Goal: Information Seeking & Learning: Learn about a topic

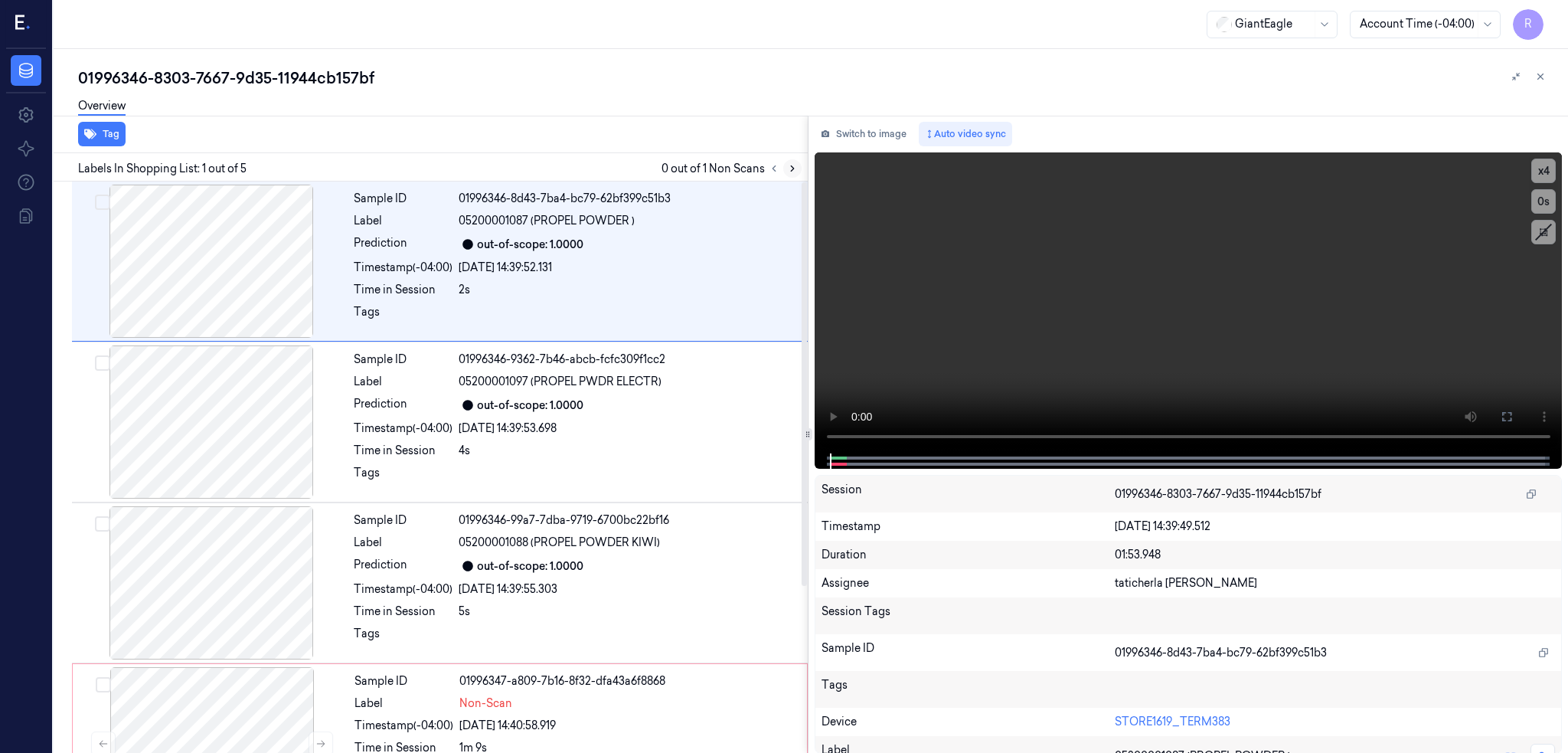
click at [801, 166] on button at bounding box center [792, 168] width 18 height 18
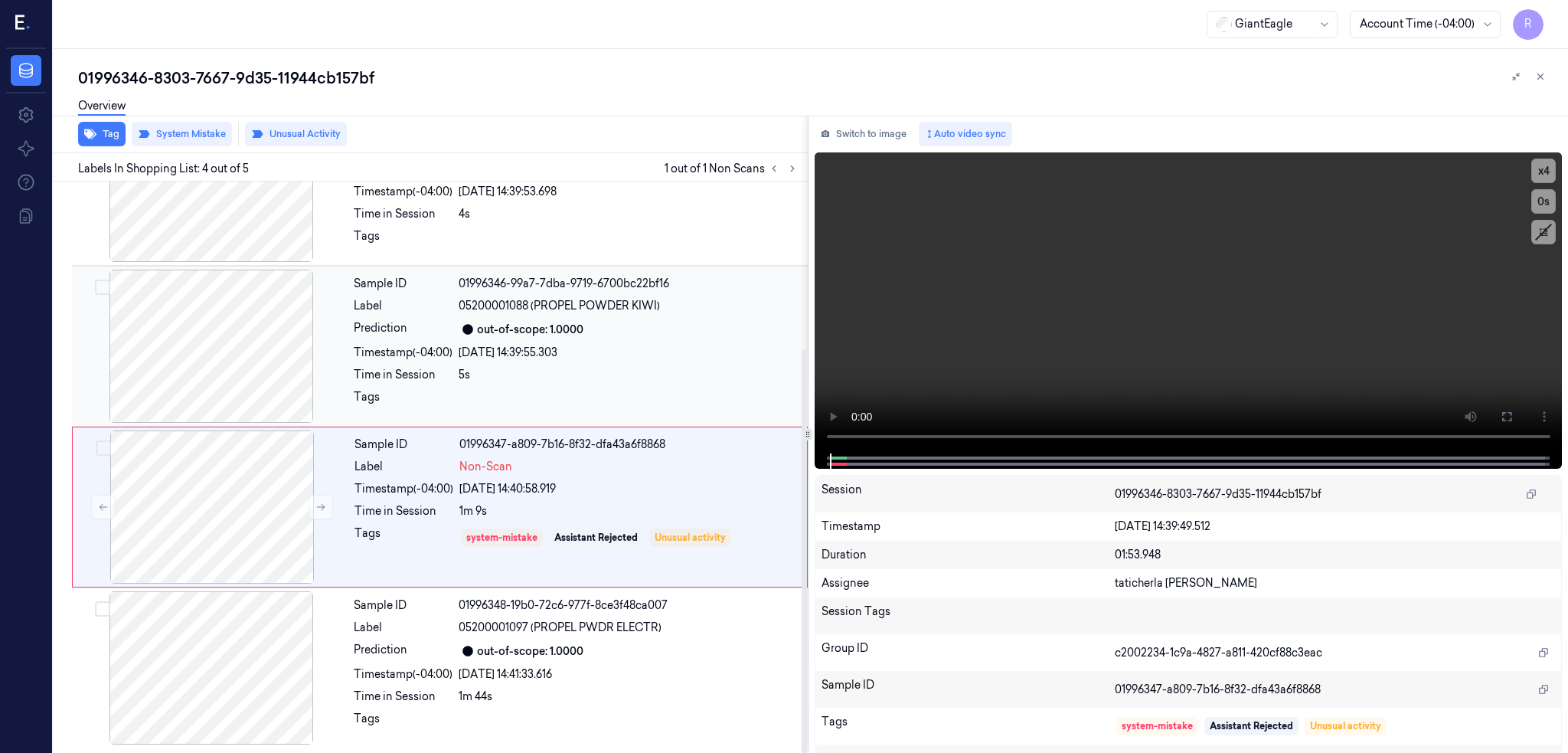
click at [217, 370] on div at bounding box center [211, 346] width 273 height 153
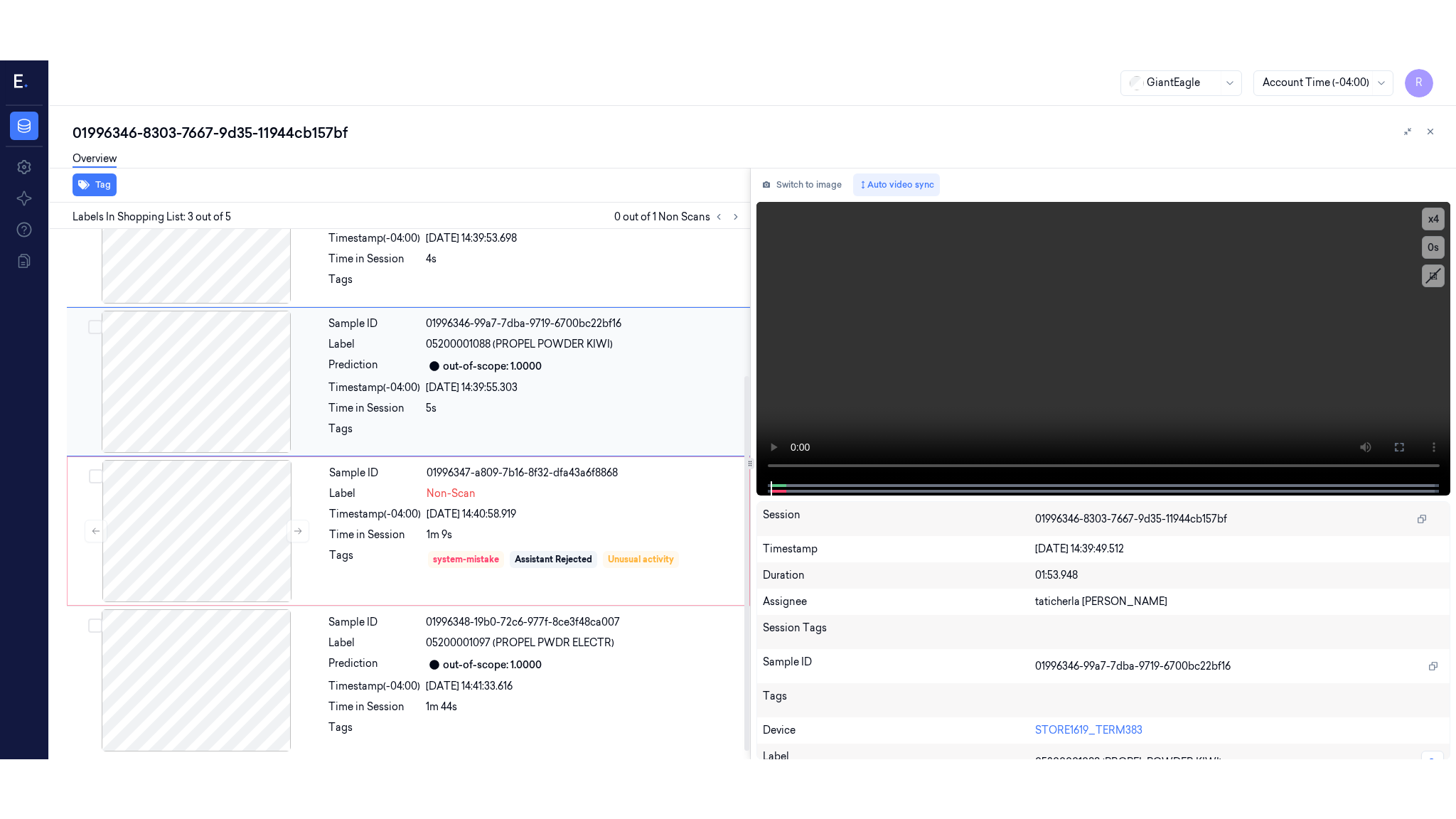
scroll to position [106, 0]
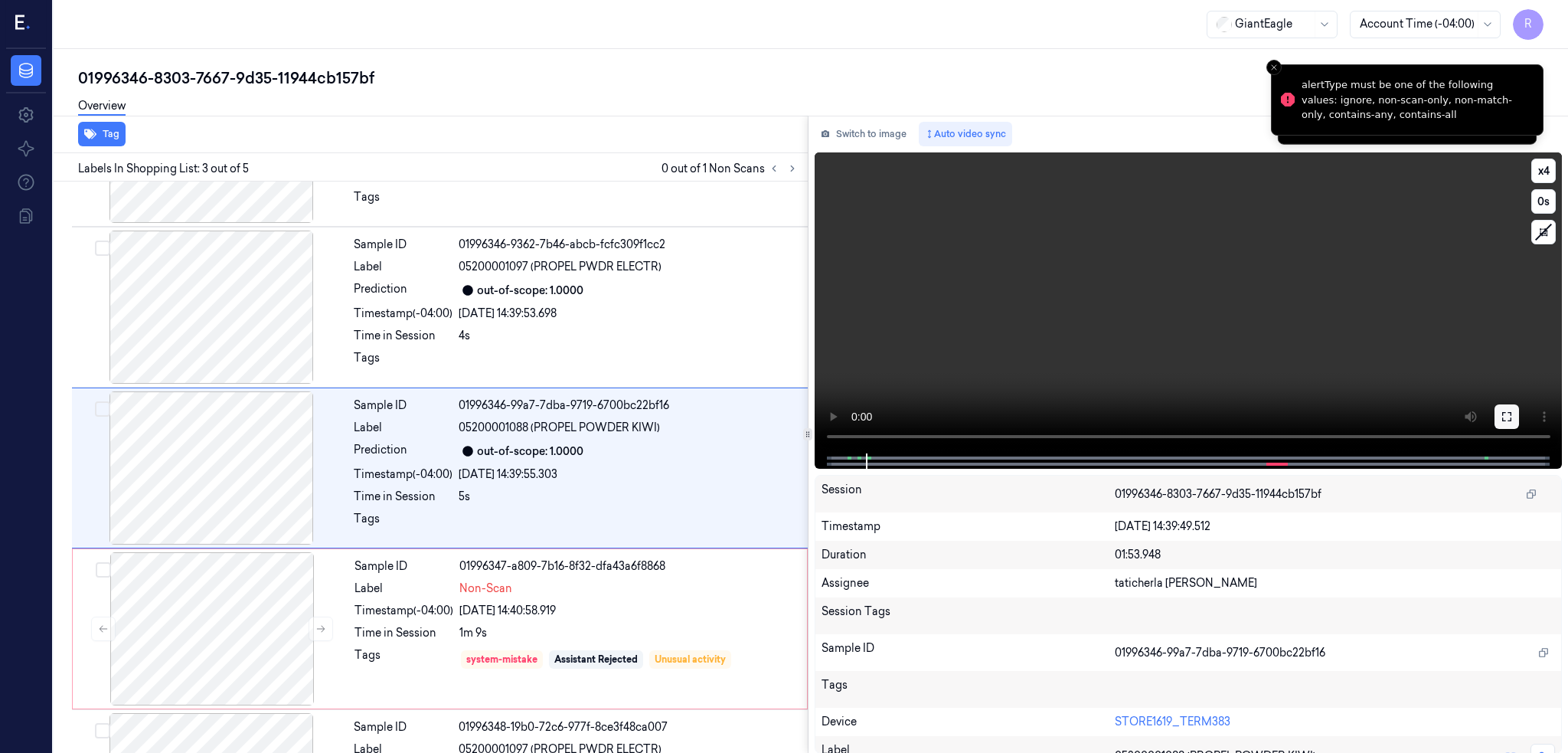
click at [1512, 412] on icon at bounding box center [1507, 417] width 10 height 10
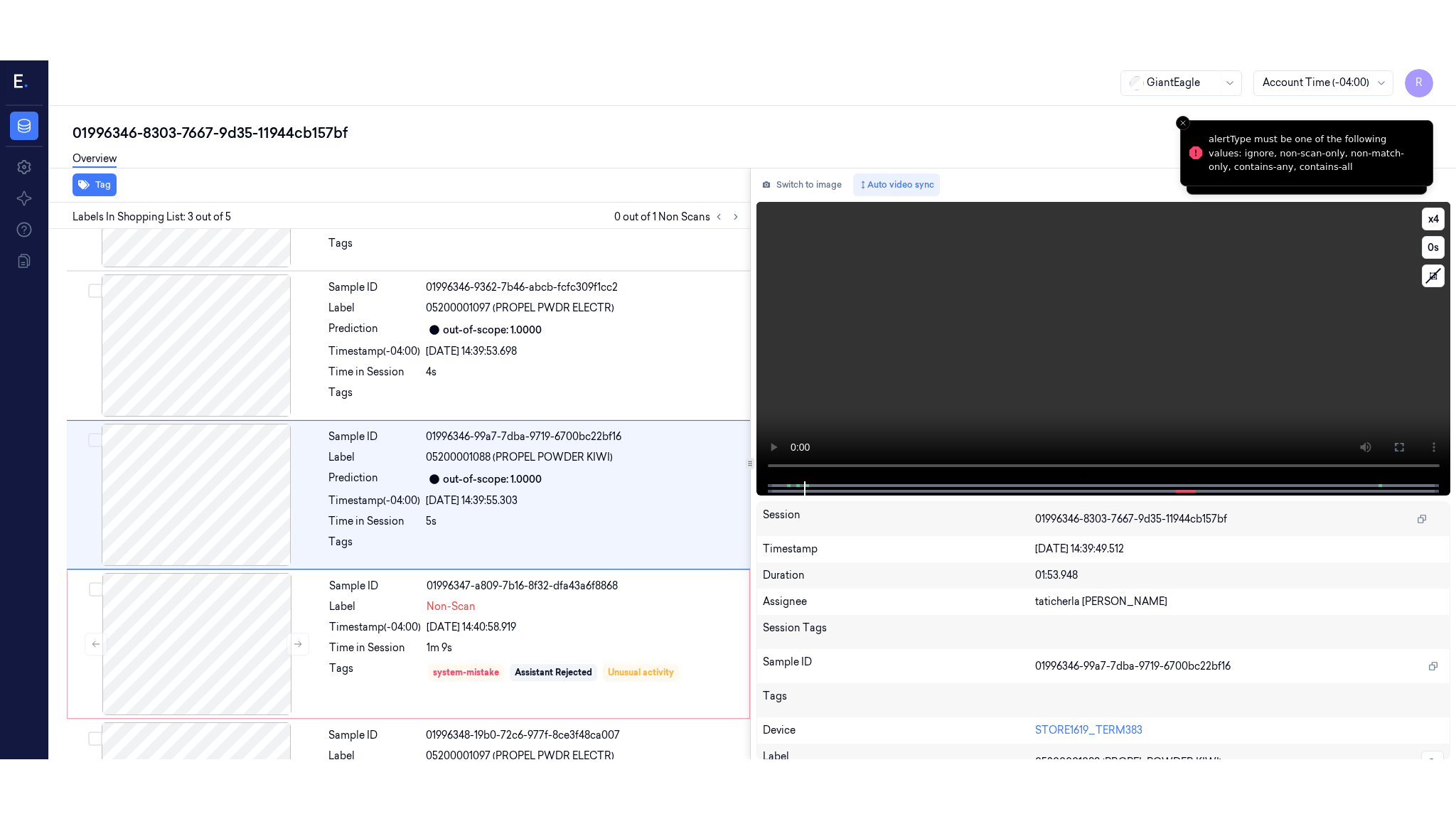
scroll to position [100, 0]
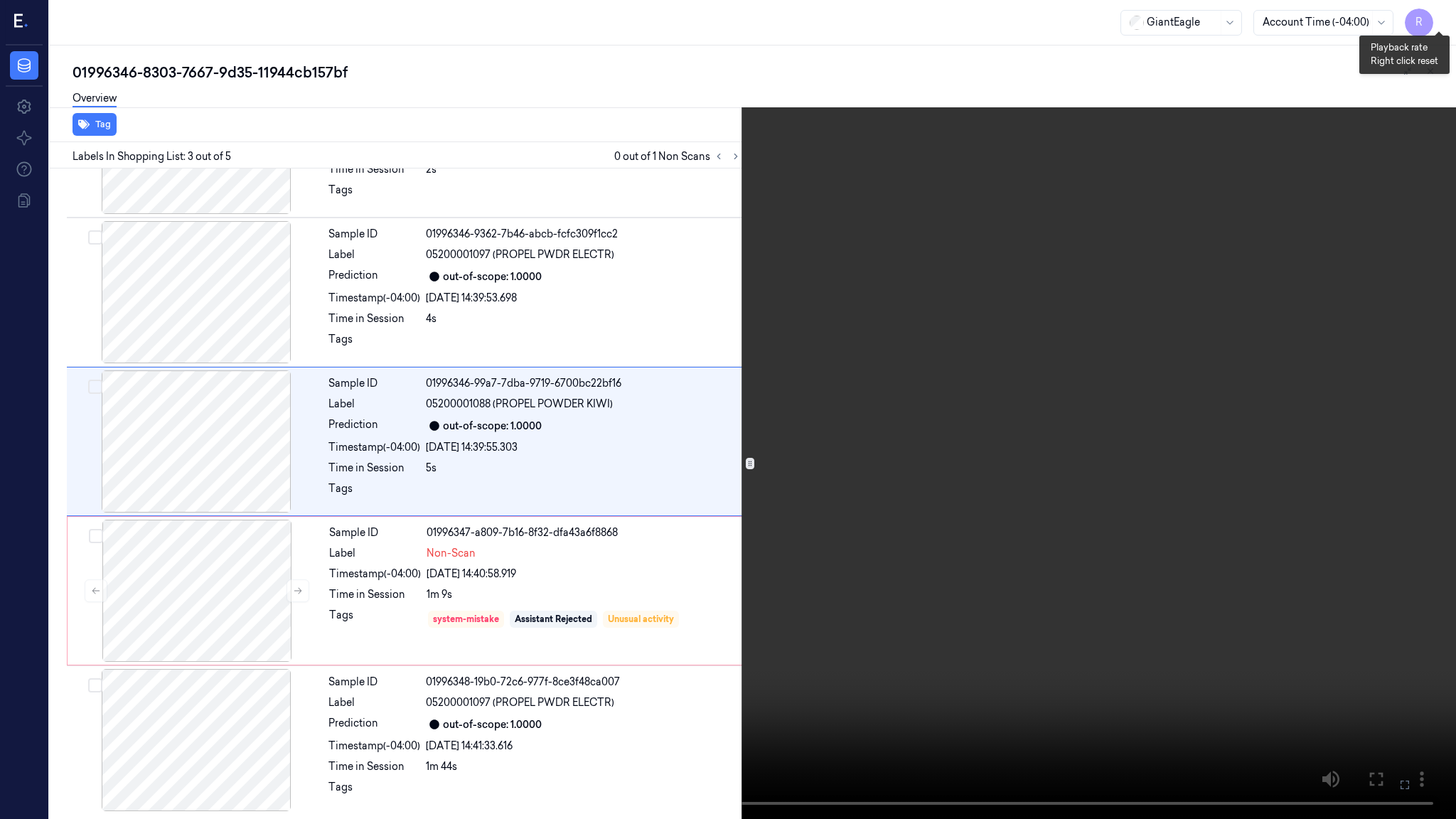
click at [1447, 27] on button "x 4" at bounding box center [1439, 17] width 23 height 23
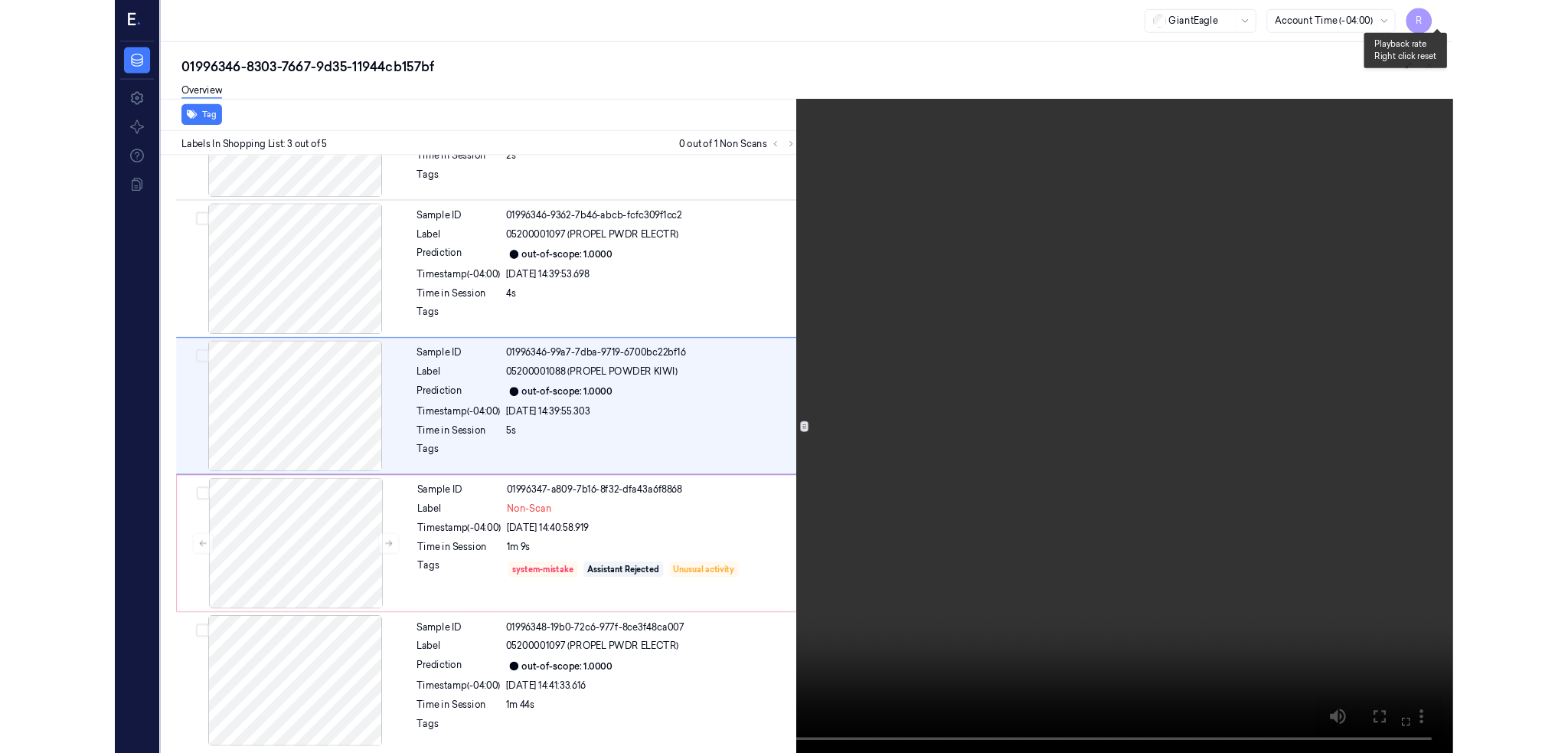
scroll to position [51, 0]
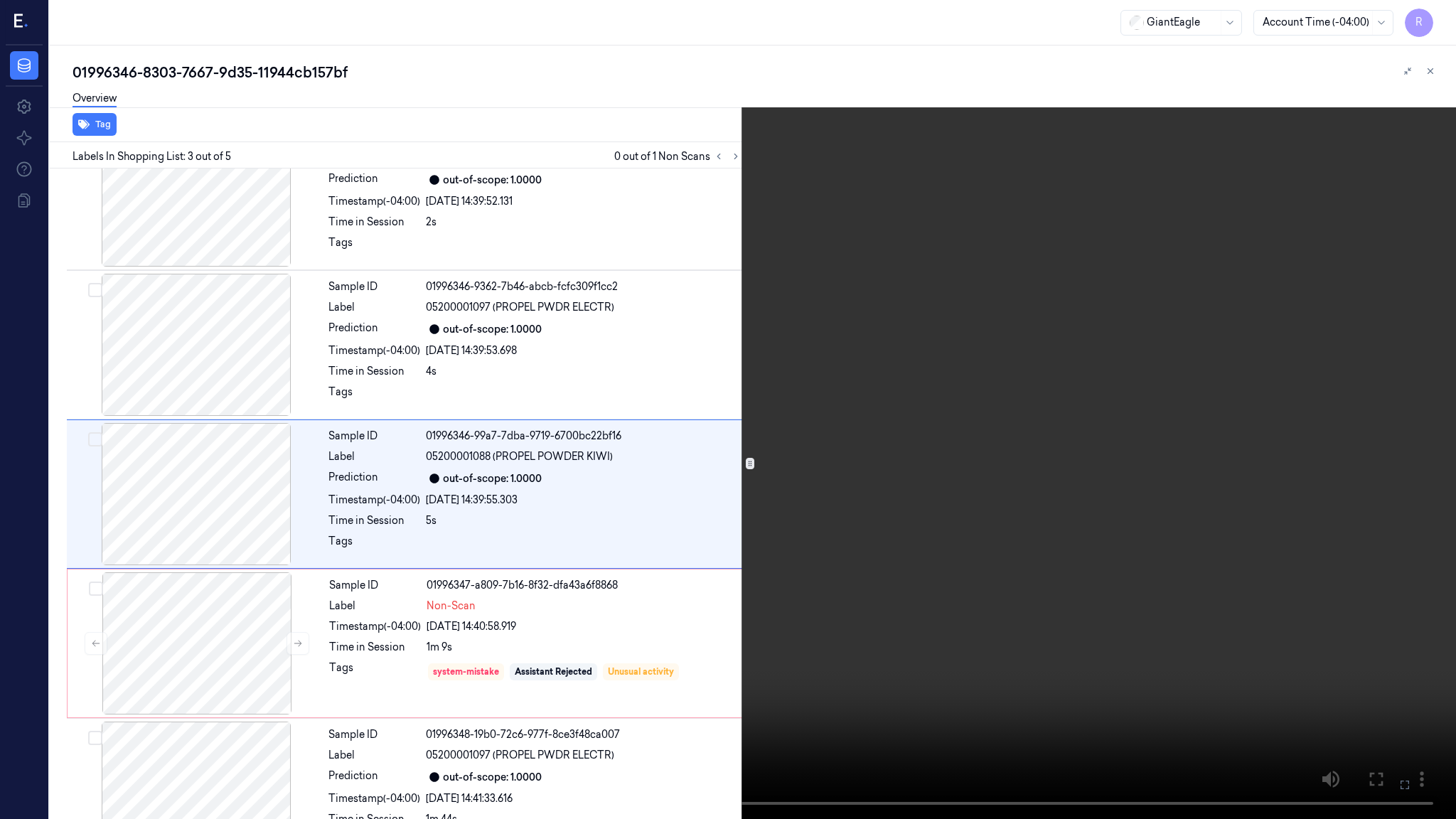
click at [835, 663] on video at bounding box center [728, 409] width 1456 height 819
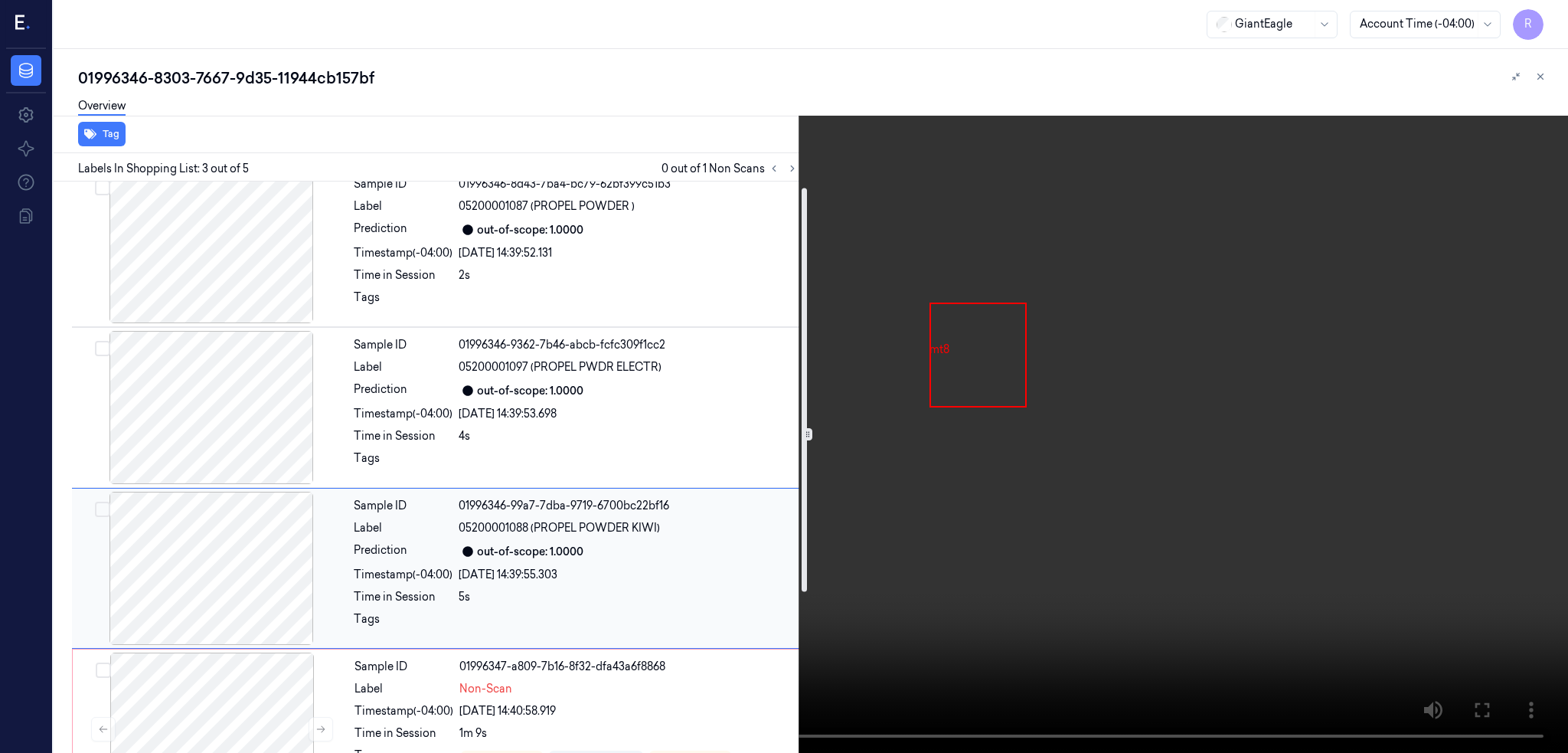
scroll to position [0, 0]
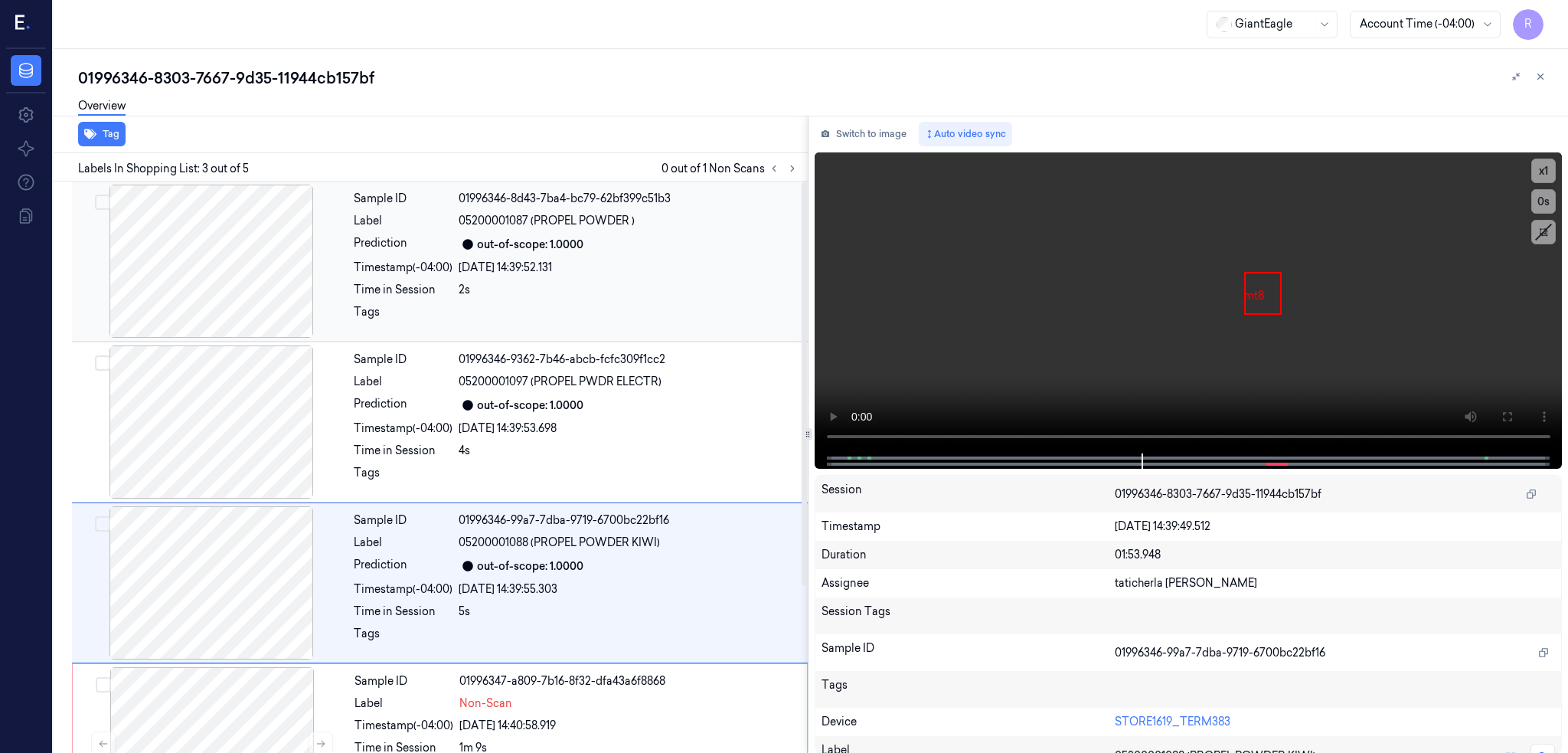
click at [255, 293] on div at bounding box center [211, 261] width 273 height 153
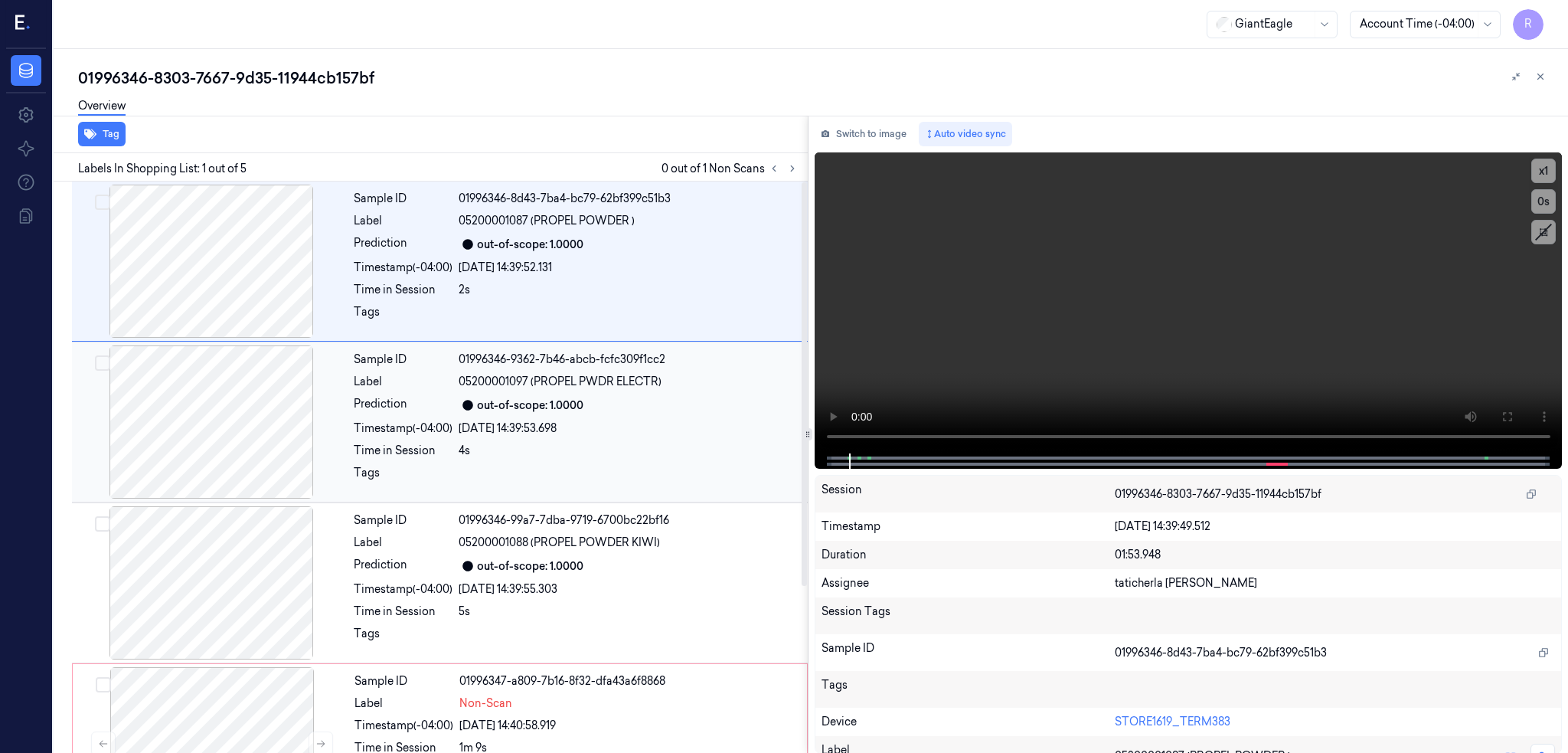
click at [240, 400] on div at bounding box center [211, 421] width 273 height 153
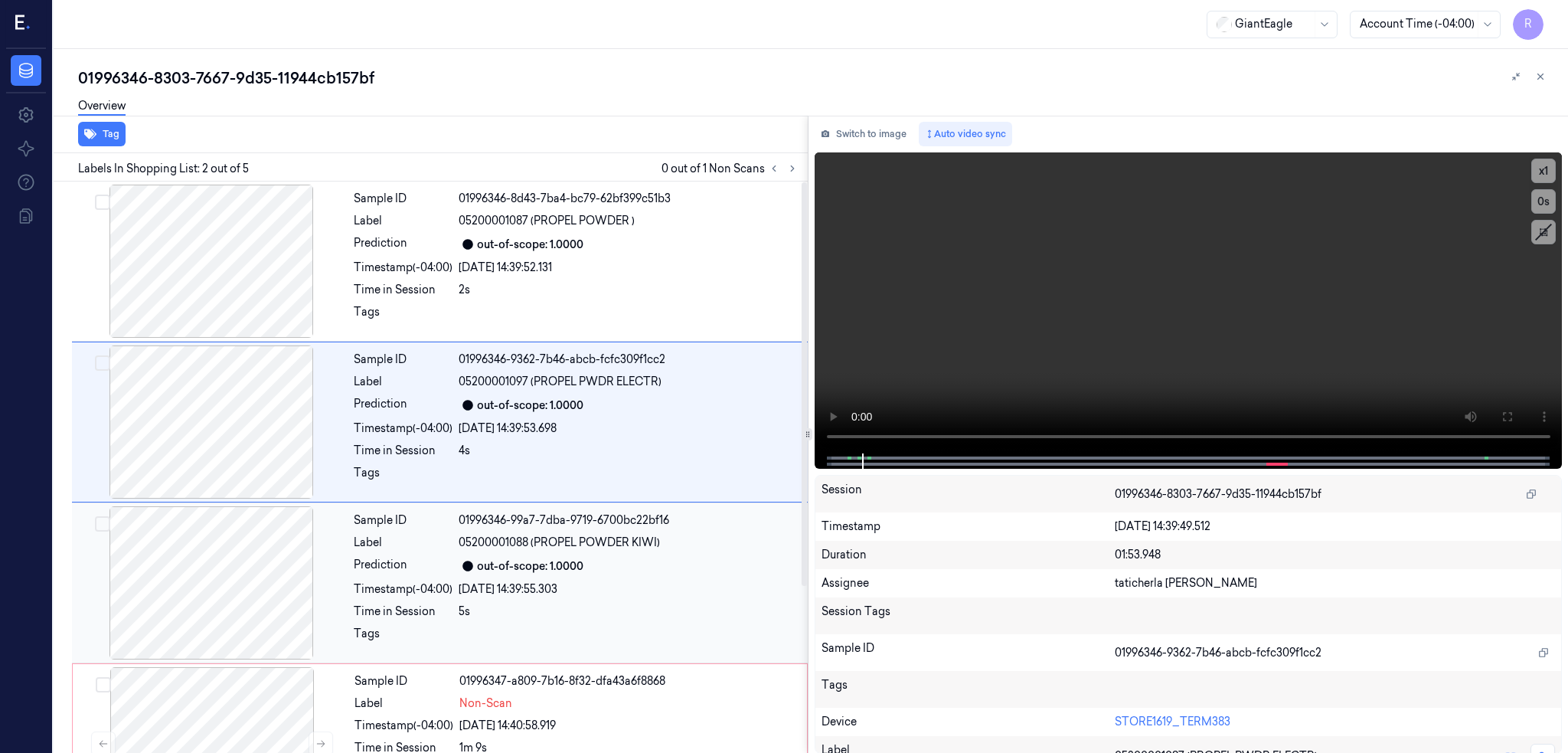
click at [231, 546] on div at bounding box center [211, 583] width 273 height 153
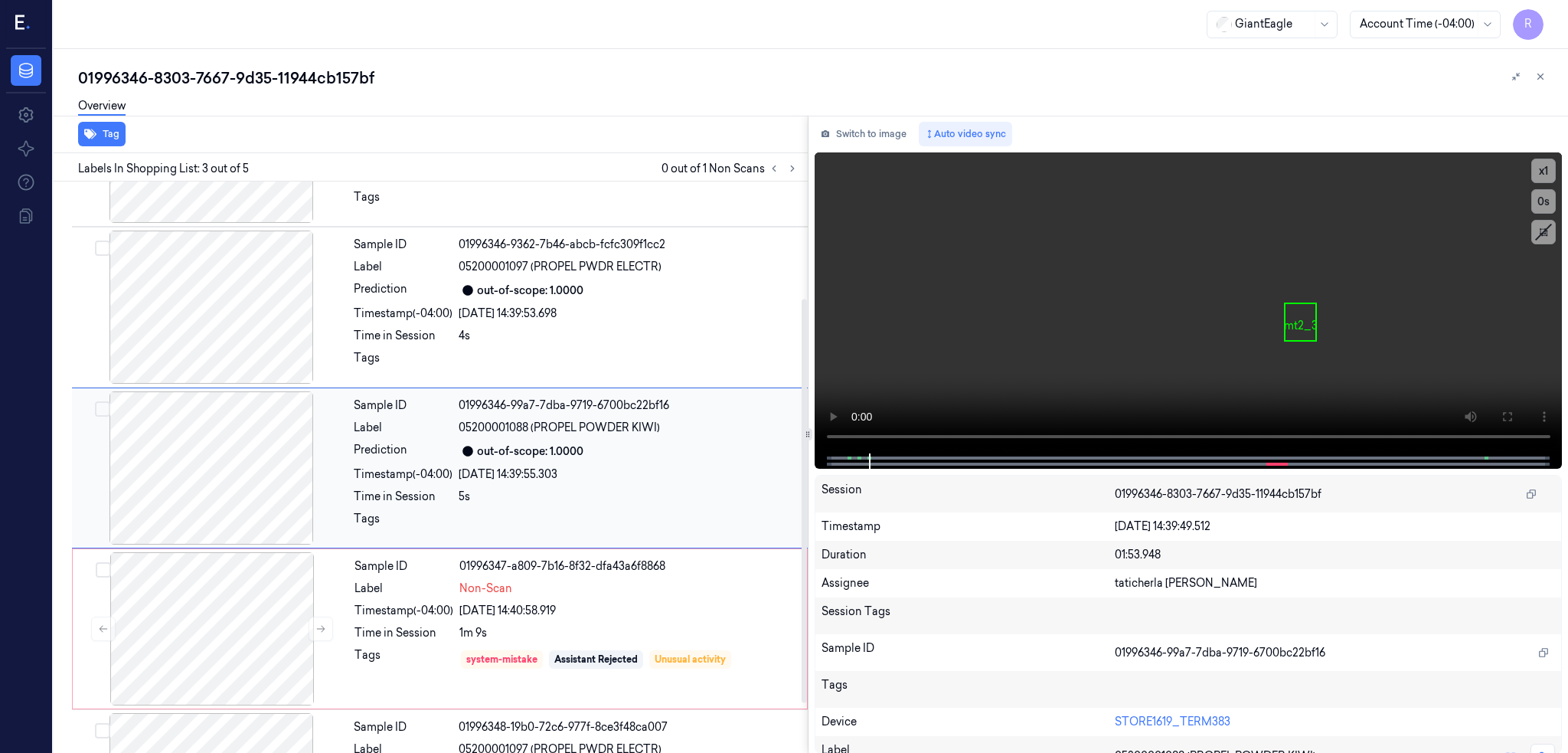
scroll to position [237, 0]
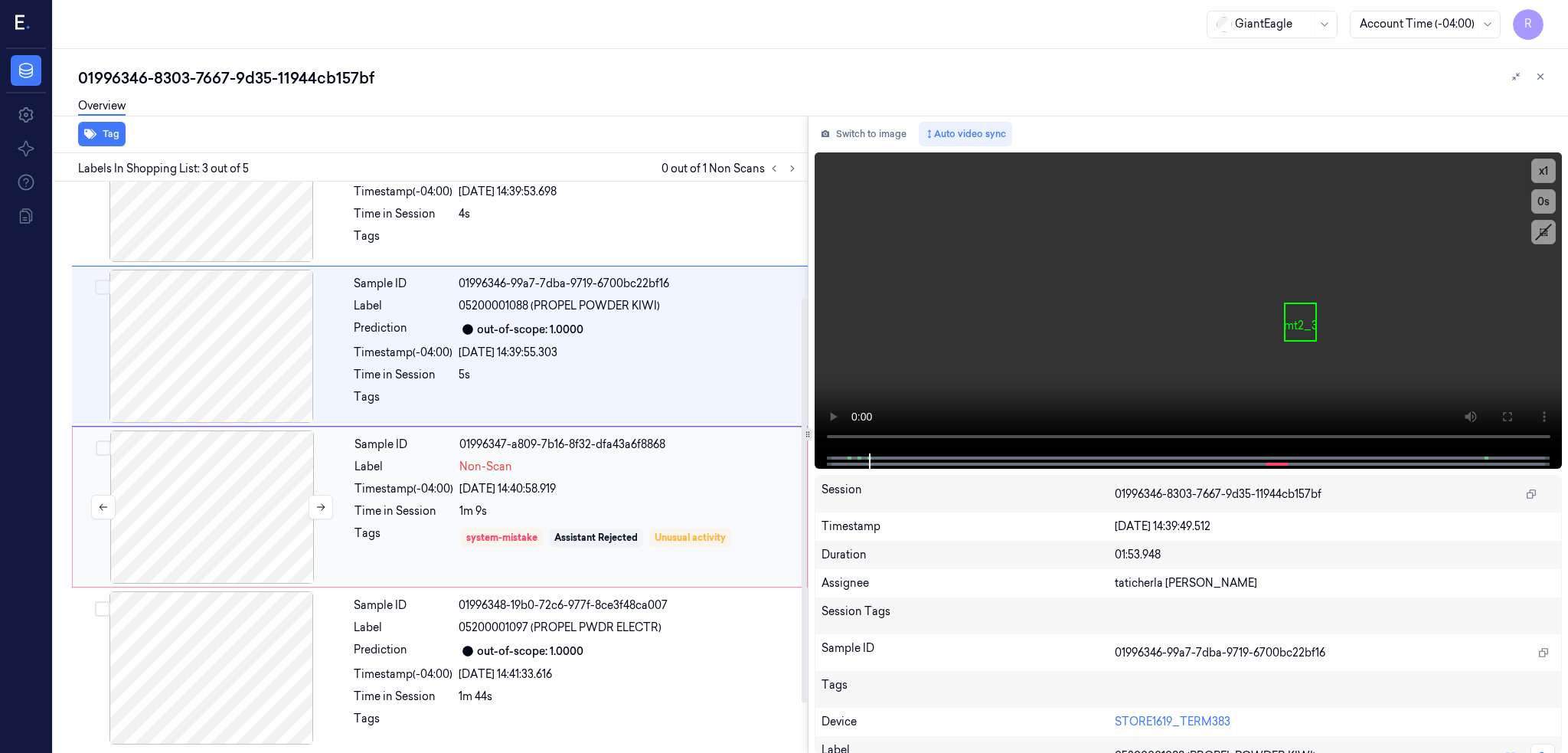
click at [219, 579] on div at bounding box center [212, 507] width 273 height 153
